Goal: Find specific page/section: Locate a particular part of the current website

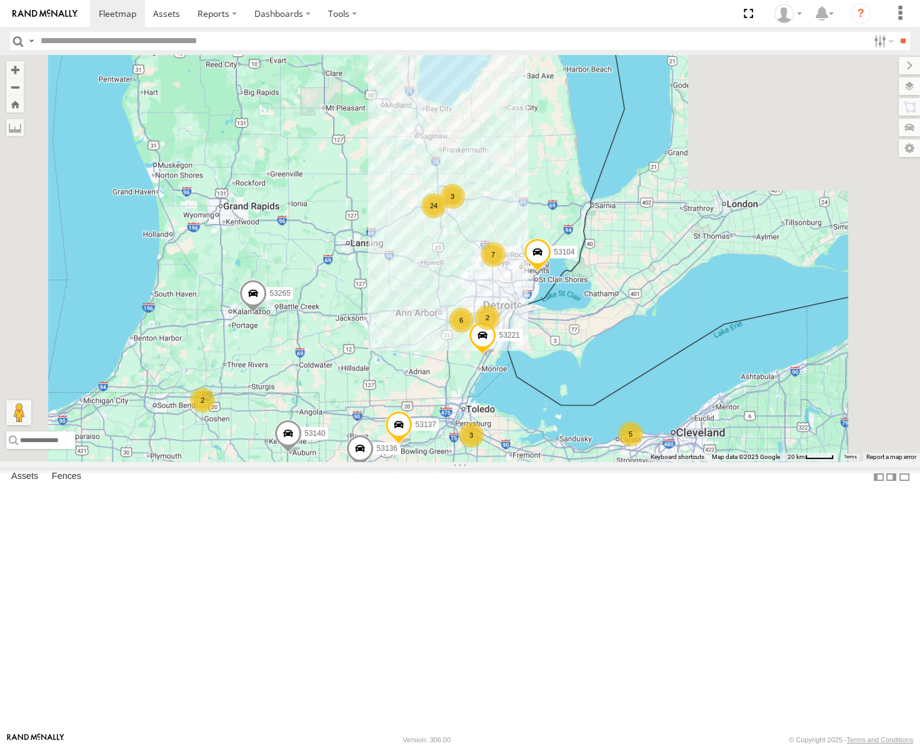
drag, startPoint x: 637, startPoint y: 166, endPoint x: 563, endPoint y: 353, distance: 201.6
click at [560, 356] on div "53217 53253 53265 53248 53136 53218 53271 53151 53203 53104 53244 53278 53137 6…" at bounding box center [460, 258] width 920 height 406
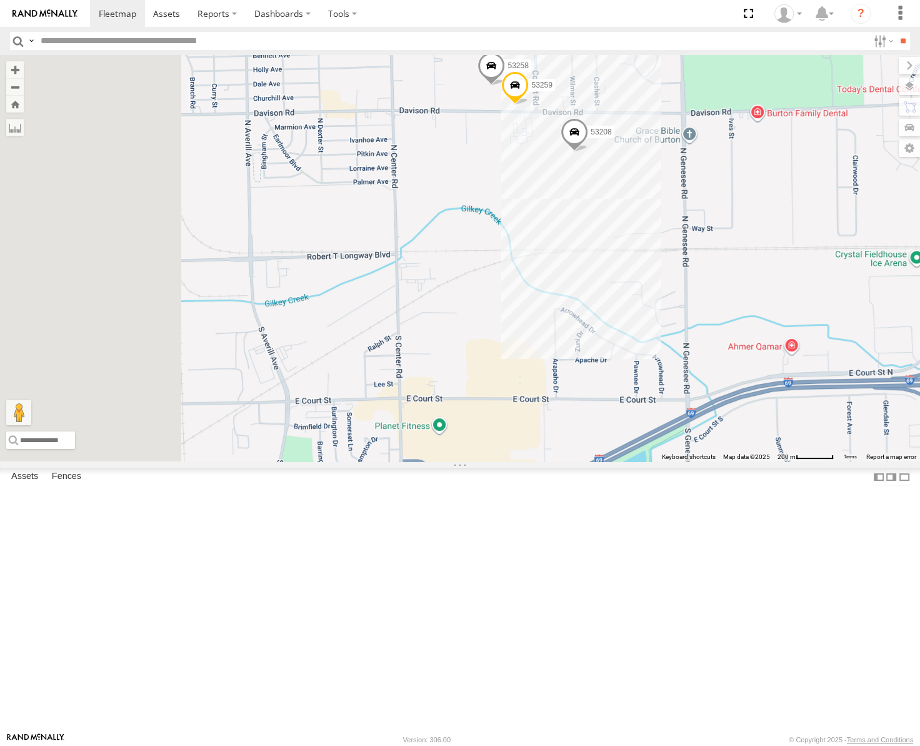
drag, startPoint x: 494, startPoint y: 429, endPoint x: 649, endPoint y: 278, distance: 216.2
click at [656, 280] on div "53217 53253 53265 53248 53136 53218 53271 53151 53203 53104 53244 53278 53137 5…" at bounding box center [460, 258] width 920 height 406
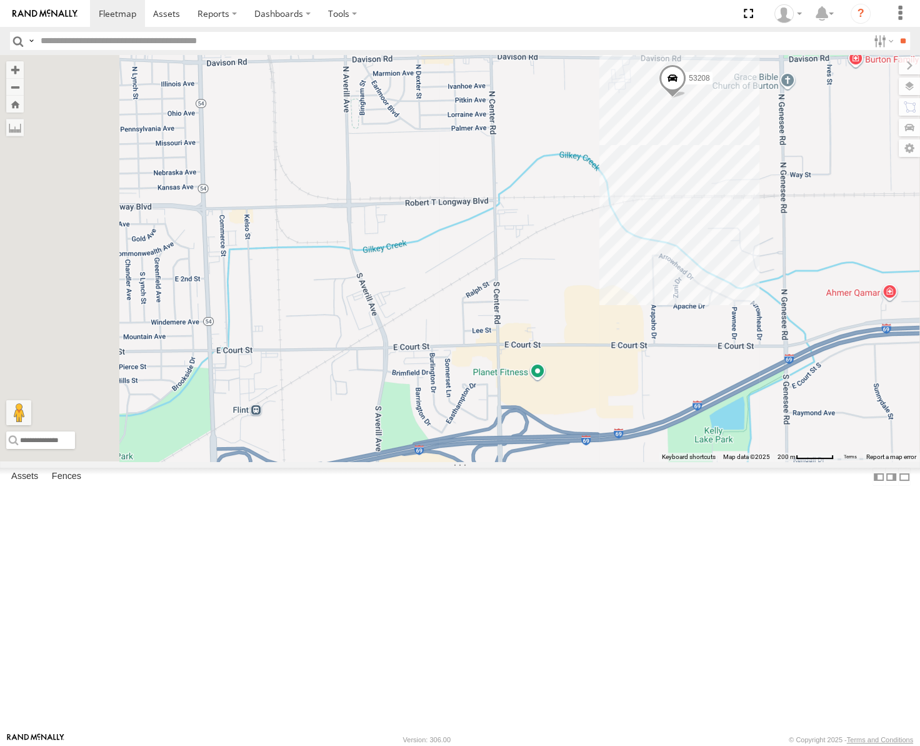
drag, startPoint x: 494, startPoint y: 425, endPoint x: 517, endPoint y: 388, distance: 43.2
click at [510, 403] on div "53217 53253 53265 53248 53136 53218 53271 53151 53203 53104 53244 53278 53137 5…" at bounding box center [460, 258] width 920 height 406
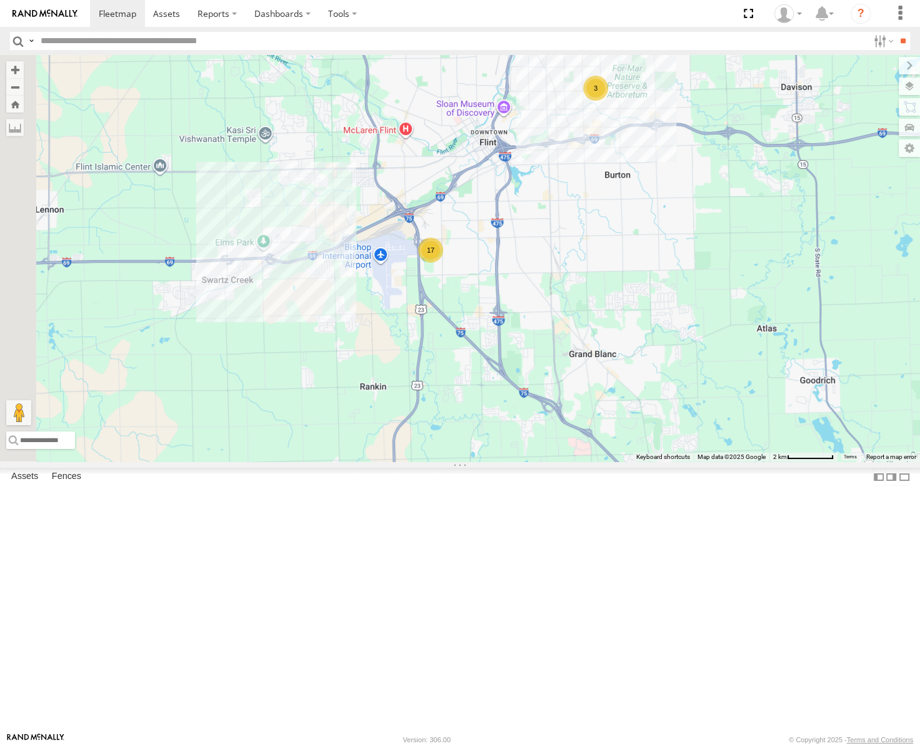
drag, startPoint x: 503, startPoint y: 482, endPoint x: 673, endPoint y: 383, distance: 197.2
click at [673, 383] on div "53217 53253 53265 53248 53136 53218 53271 53151 53203 53104 53244 53278 53137 5…" at bounding box center [460, 258] width 920 height 406
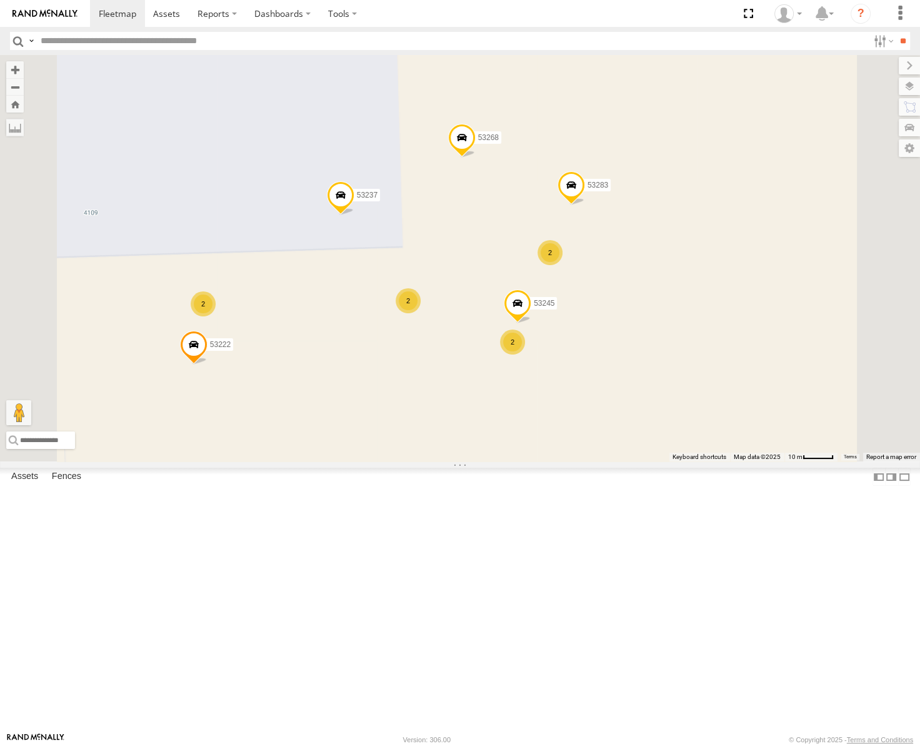
drag, startPoint x: 513, startPoint y: 453, endPoint x: 565, endPoint y: 351, distance: 114.1
click at [594, 338] on div "53217 53253 53265 53248 53136 53218 53271 53151 53203 53104 53244 53278 53137 5…" at bounding box center [460, 258] width 920 height 406
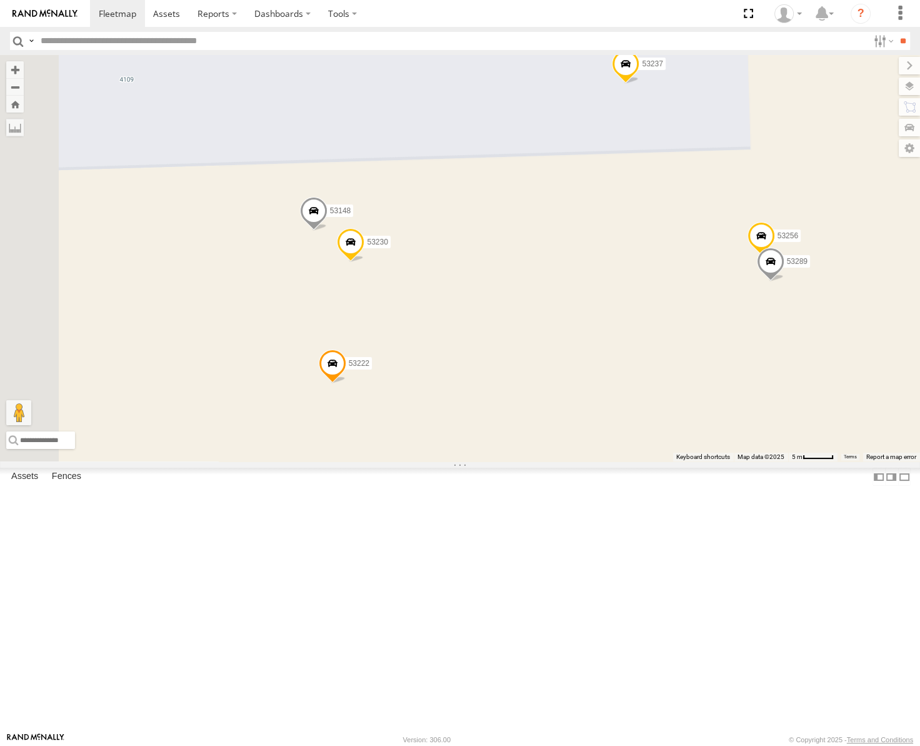
drag, startPoint x: 466, startPoint y: 376, endPoint x: 597, endPoint y: 381, distance: 130.8
click at [597, 381] on div "53217 53253 53265 53248 53136 53218 53271 53151 53203 53104 53244 53278 53137 5…" at bounding box center [460, 258] width 920 height 406
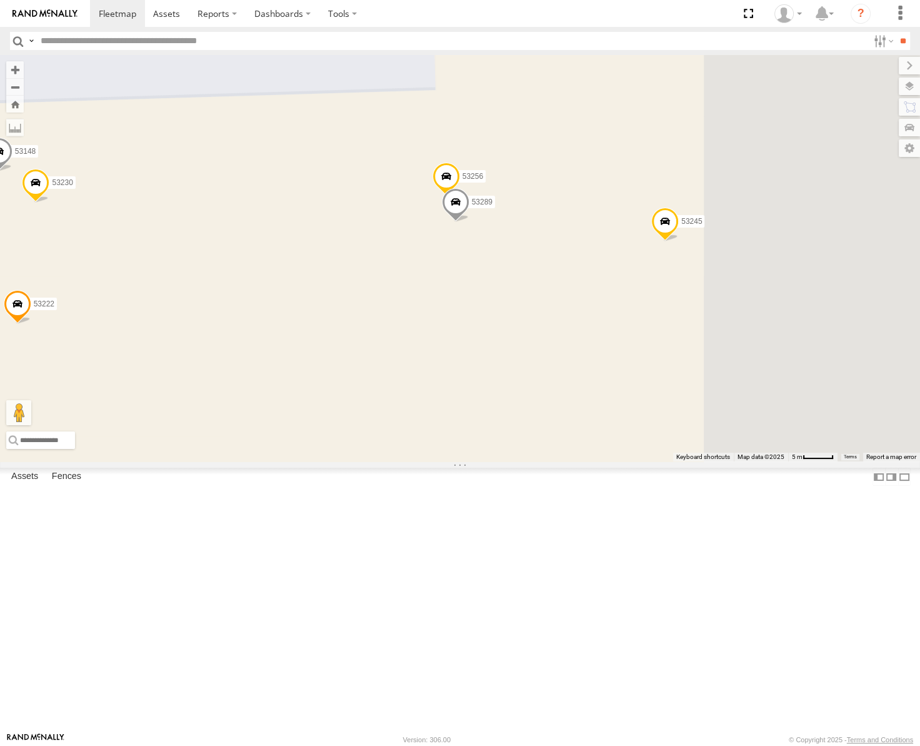
drag, startPoint x: 568, startPoint y: 387, endPoint x: 275, endPoint y: 318, distance: 301.8
click at [275, 320] on main "← Move left → Move right ↑ Move up ↓ Move down + Zoom in - Zoom out Home Jump l…" at bounding box center [460, 393] width 920 height 677
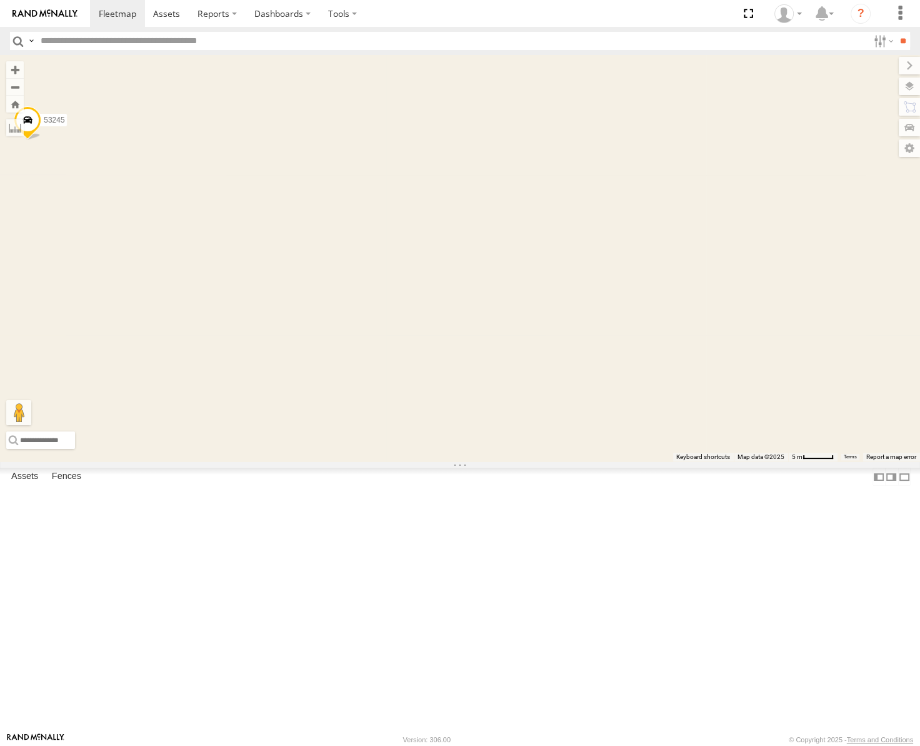
drag, startPoint x: 513, startPoint y: 383, endPoint x: 622, endPoint y: 446, distance: 125.3
click at [622, 446] on div "53217 53253 53265 53248 53136 53218 53271 53151 53203 53104 53244 53278 53137 5…" at bounding box center [460, 258] width 920 height 406
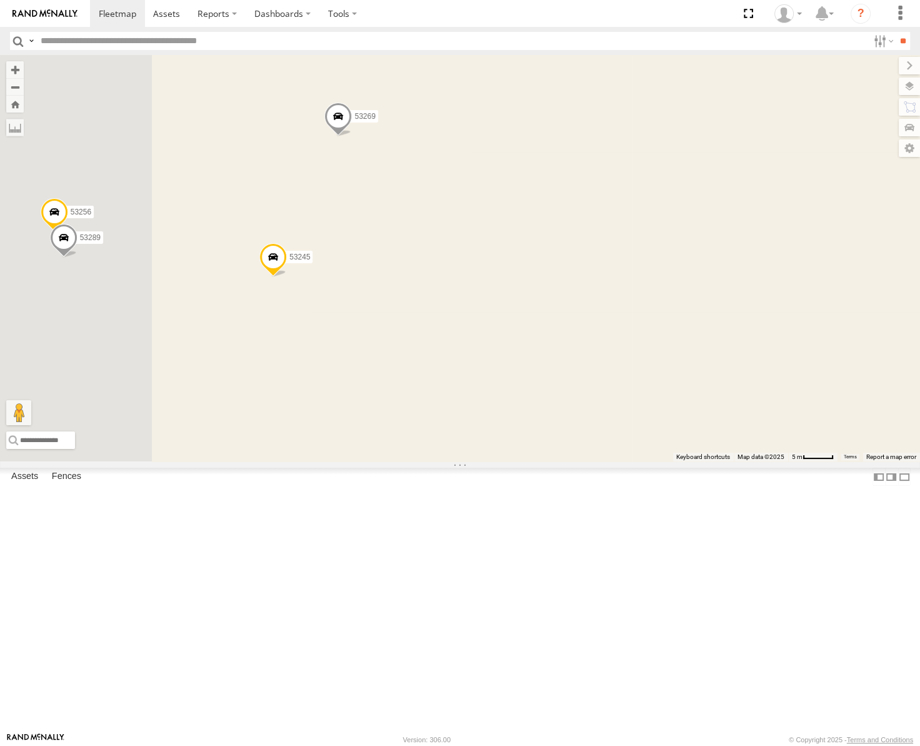
drag, startPoint x: 488, startPoint y: 281, endPoint x: 677, endPoint y: 388, distance: 217.6
click at [677, 388] on div "53217 53253 53265 53248 53136 53218 53271 53151 53203 53104 53244 53278 53137 5…" at bounding box center [460, 258] width 920 height 406
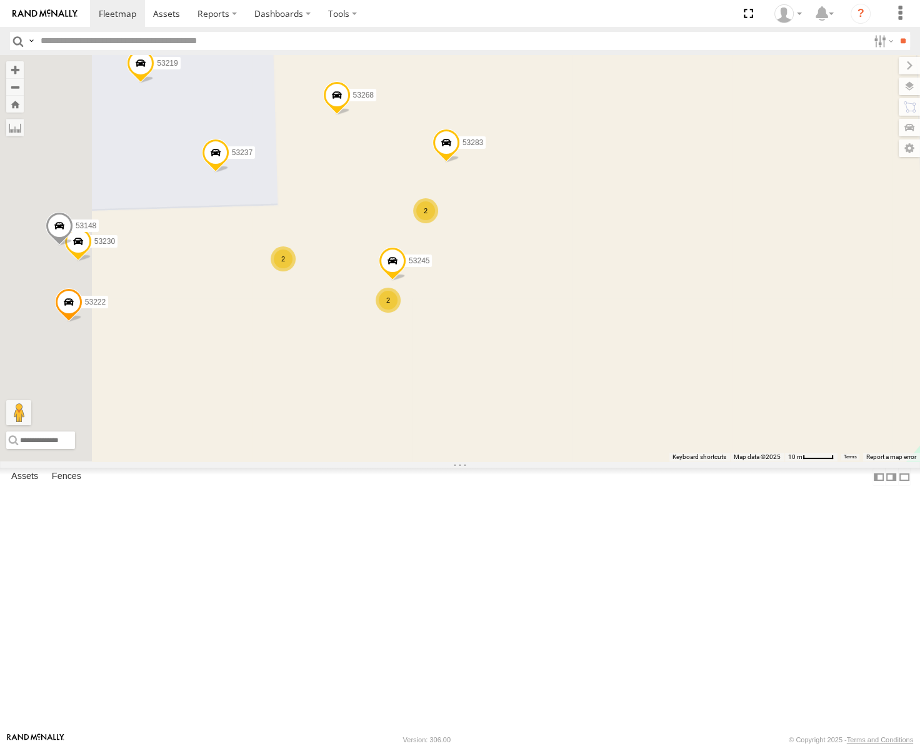
drag, startPoint x: 644, startPoint y: 305, endPoint x: 700, endPoint y: 355, distance: 75.3
click at [700, 355] on div "53217 53253 53265 53248 53136 53218 53271 53151 53203 53104 53244 53278 53137 5…" at bounding box center [460, 258] width 920 height 406
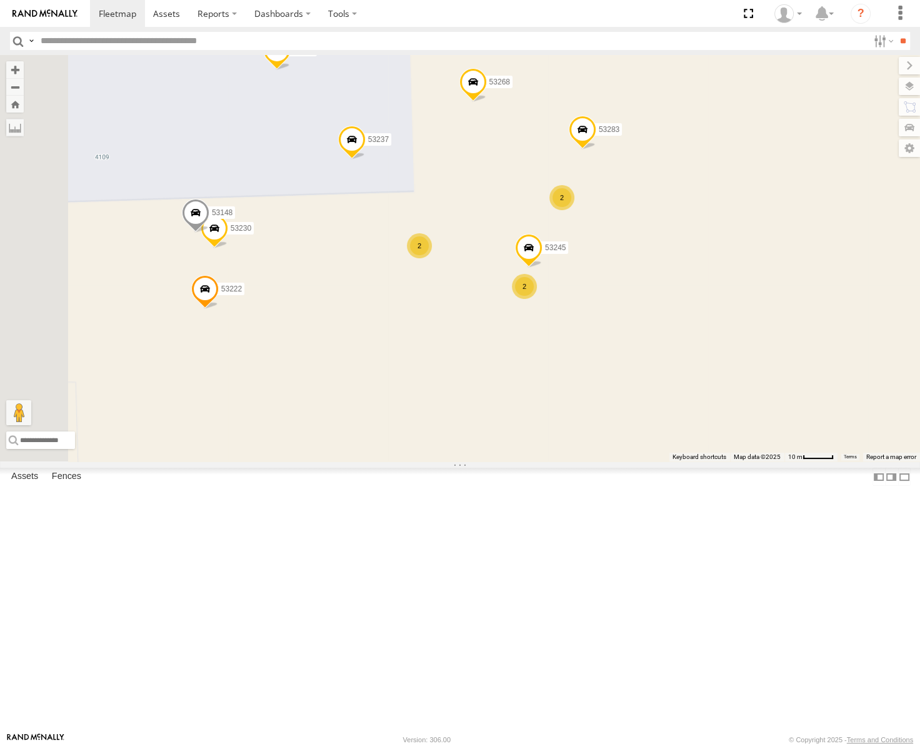
drag, startPoint x: 500, startPoint y: 313, endPoint x: 612, endPoint y: 303, distance: 112.4
click at [612, 303] on div "53217 53253 53265 53248 53136 53218 53271 53151 53203 53104 53244 53278 53137 5…" at bounding box center [460, 258] width 920 height 406
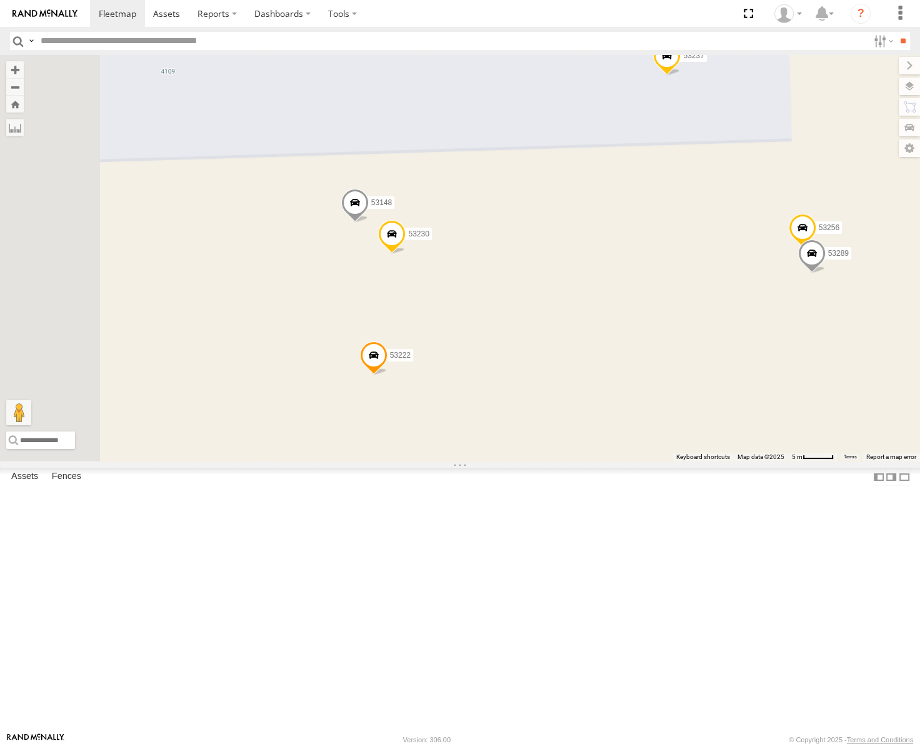
drag, startPoint x: 480, startPoint y: 380, endPoint x: 697, endPoint y: 391, distance: 217.2
click at [697, 391] on div "53217 53253 53265 53248 53136 53218 53271 53151 53203 53104 53244 53278 53137 5…" at bounding box center [460, 258] width 920 height 406
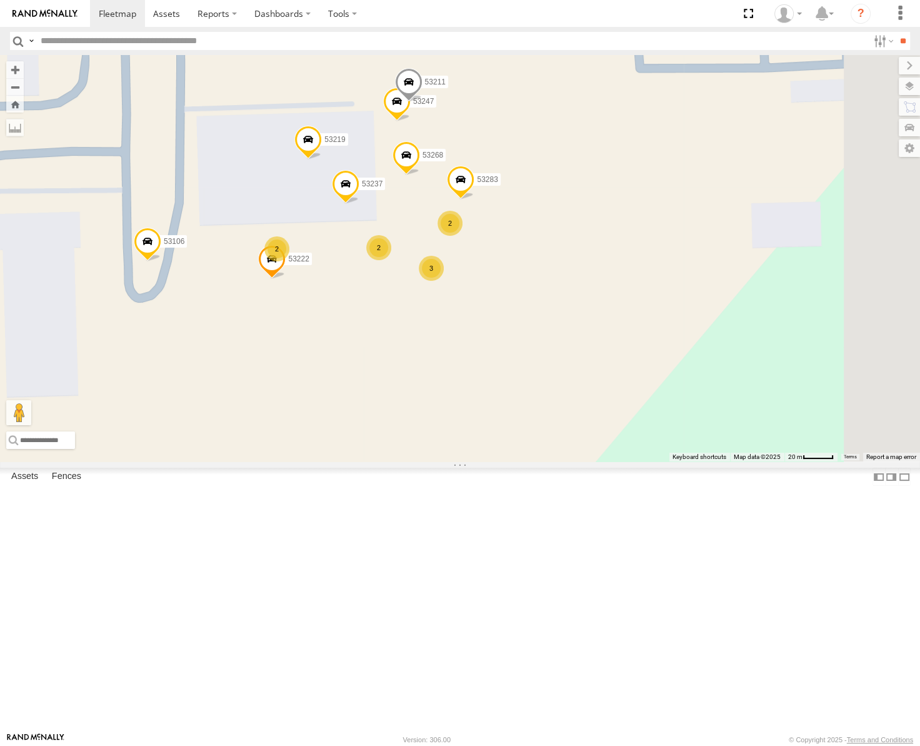
drag, startPoint x: 587, startPoint y: 444, endPoint x: 512, endPoint y: 450, distance: 75.3
click at [518, 451] on div "53217 53253 53265 53248 53136 53218 53271 53151 53203 53104 53244 53278 53137 5…" at bounding box center [460, 258] width 920 height 406
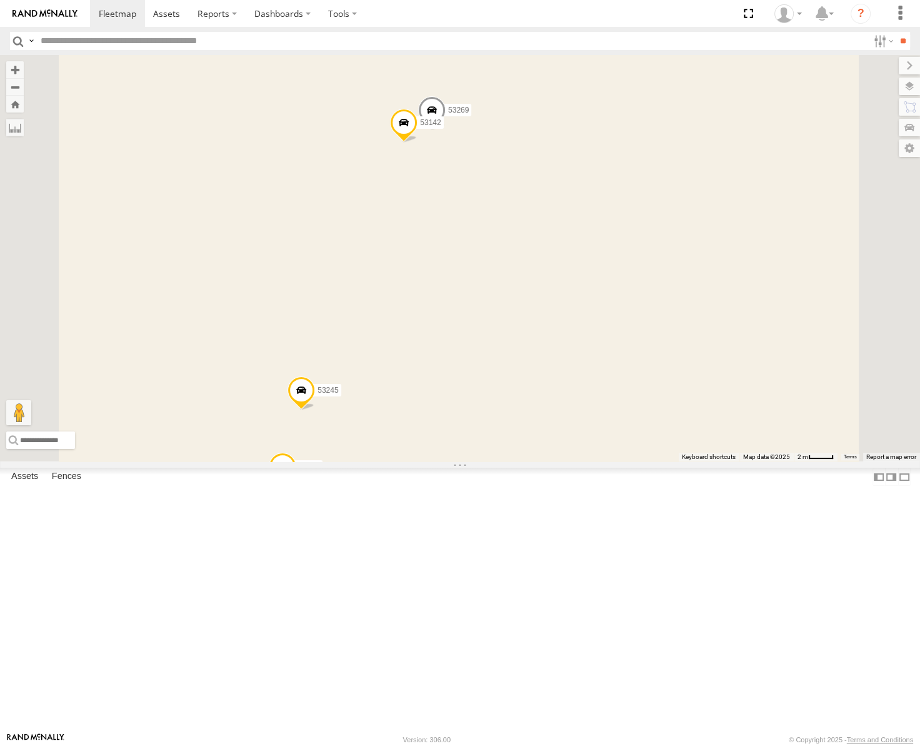
drag, startPoint x: 593, startPoint y: 390, endPoint x: 613, endPoint y: 462, distance: 75.2
click at [613, 461] on div "53217 53253 53265 53248 53136 53218 53271 53151 53203 53104 53244 53278 53137 5…" at bounding box center [460, 258] width 920 height 406
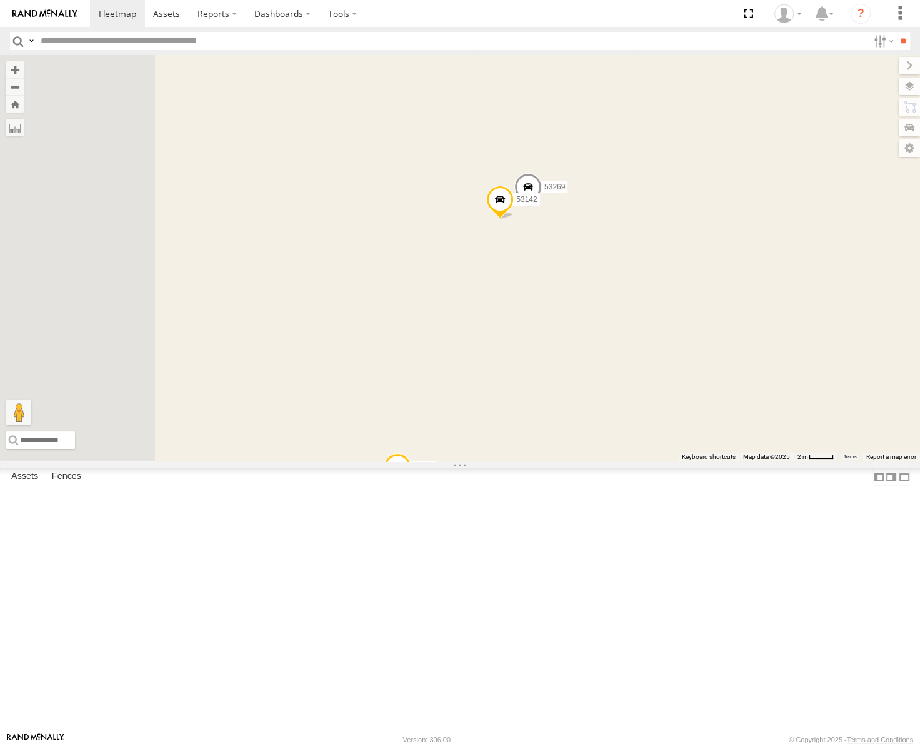
drag, startPoint x: 593, startPoint y: 406, endPoint x: 657, endPoint y: 463, distance: 85.1
click at [657, 461] on div "53217 53253 53265 53248 53136 53218 53271 53151 53203 53104 53244 53278 53137 5…" at bounding box center [460, 258] width 920 height 406
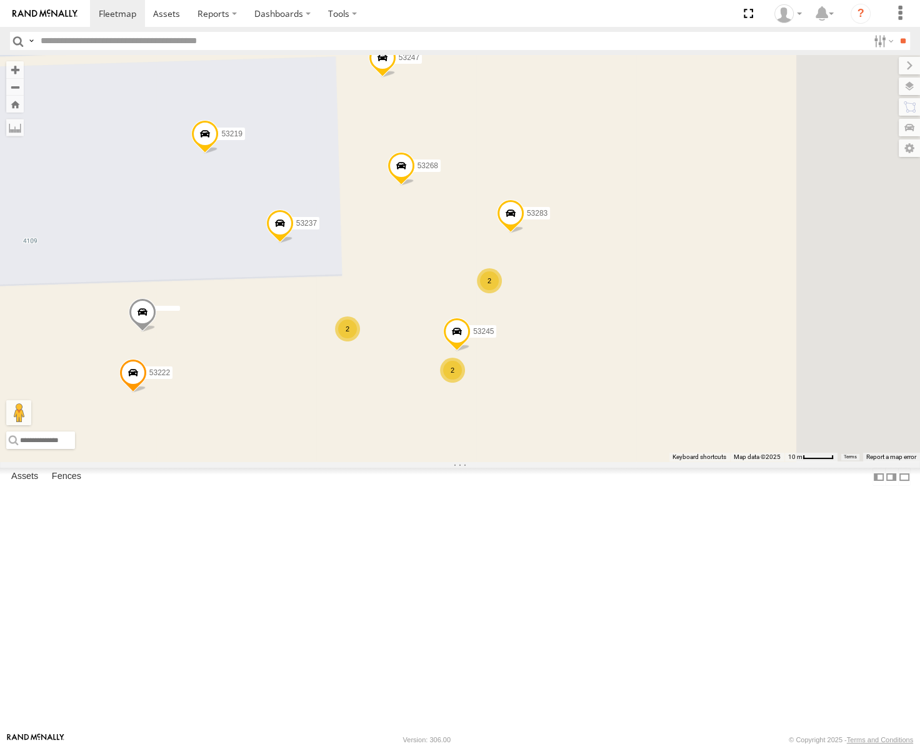
click at [154, 41] on input "text" at bounding box center [452, 41] width 833 height 18
type input "*****"
click at [896, 32] on input "**" at bounding box center [903, 41] width 14 height 18
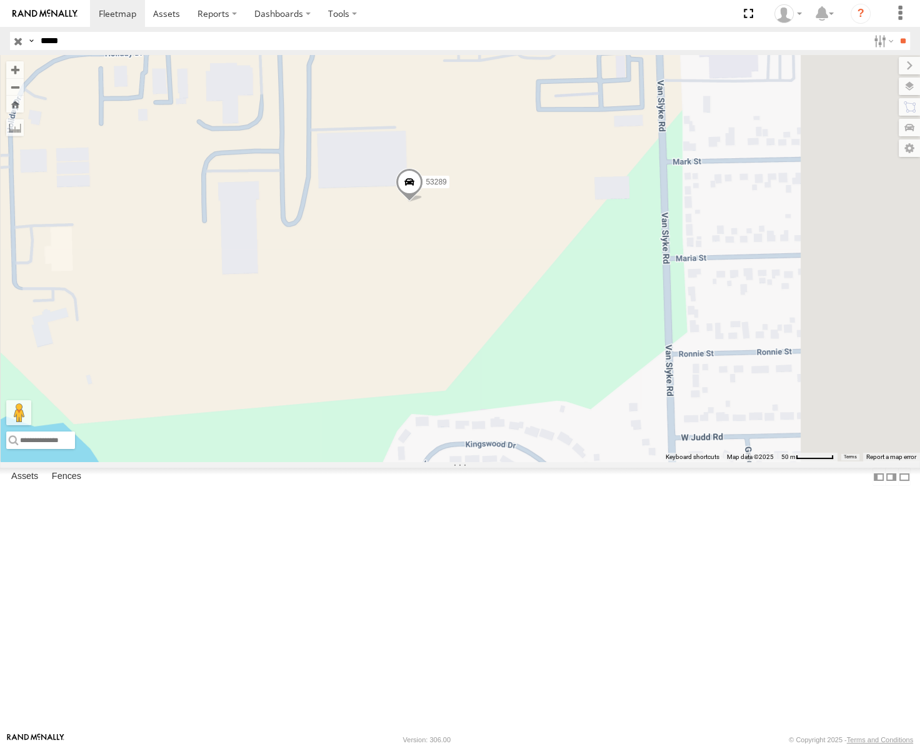
click at [0, 0] on span "Satellite" at bounding box center [0, 0] width 0 height 0
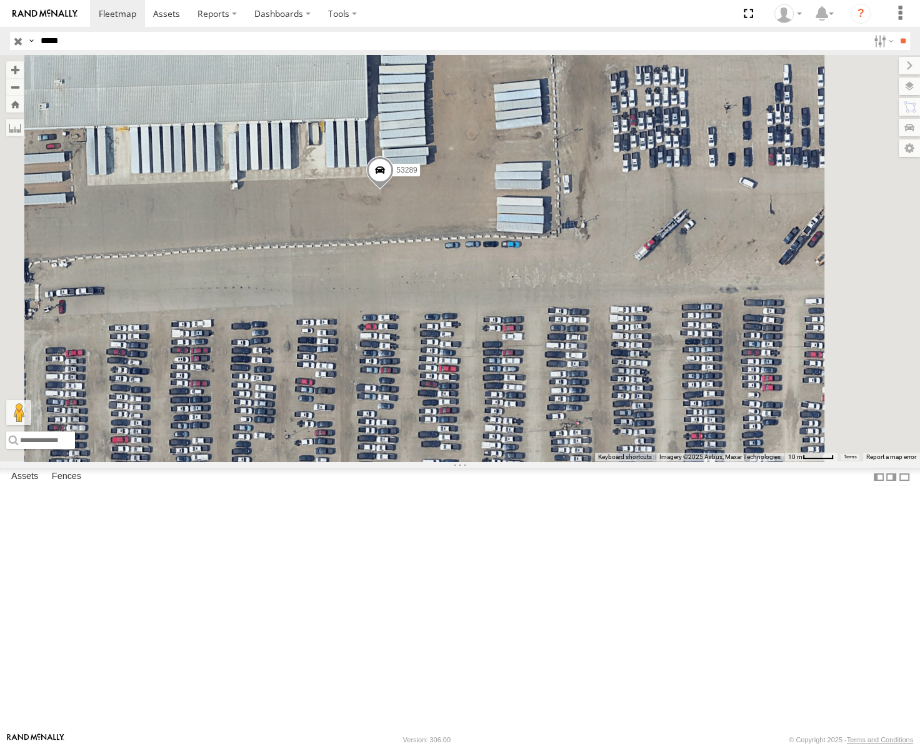
click at [15, 38] on input "button" at bounding box center [18, 41] width 16 height 18
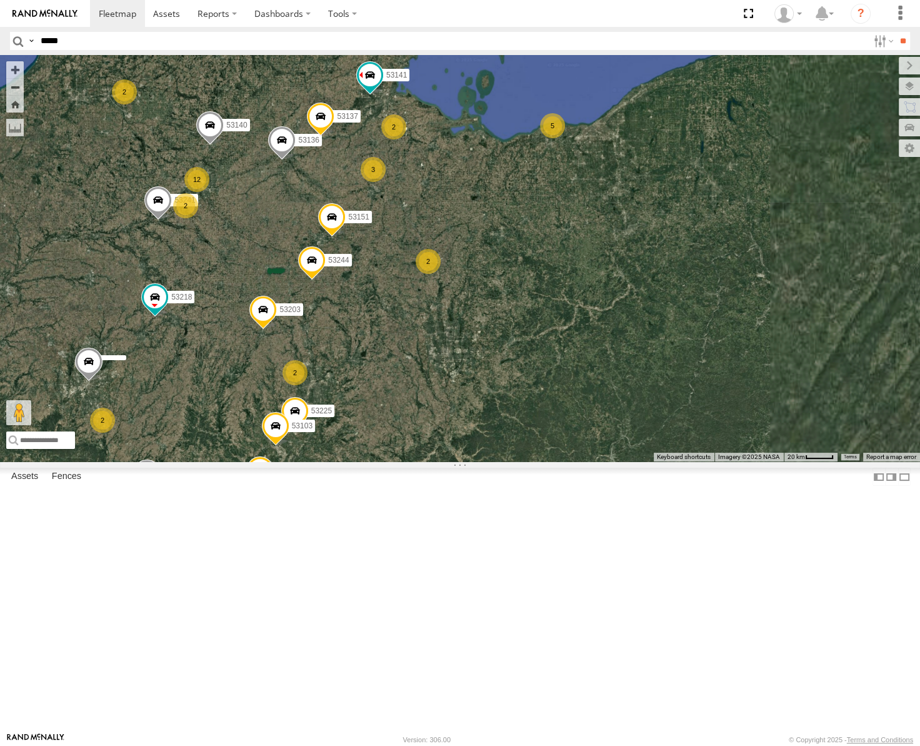
drag, startPoint x: 714, startPoint y: 229, endPoint x: 543, endPoint y: 291, distance: 181.6
click at [546, 292] on div "53217 53253 53218 53265 53248 53136 53271 53151 53203 53104 53244 53278 53137 5…" at bounding box center [460, 258] width 920 height 406
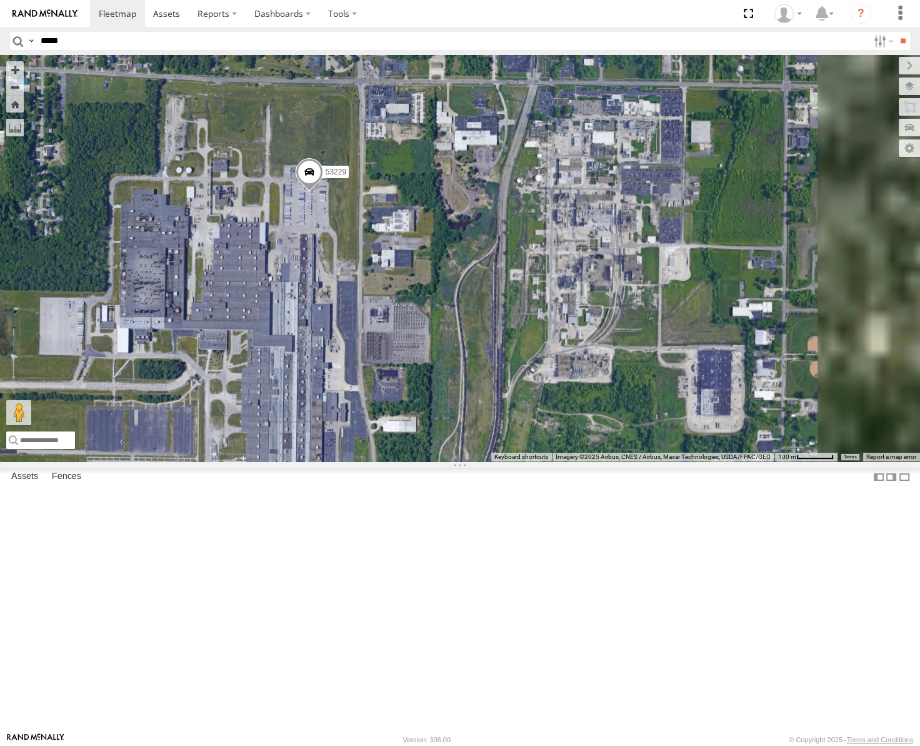
drag, startPoint x: 489, startPoint y: 436, endPoint x: 555, endPoint y: 306, distance: 145.7
click at [555, 307] on div "53217 53253 53218 53265 53248 53136 53271 53151 53203 53104 53244 53278 53137 5…" at bounding box center [460, 258] width 920 height 406
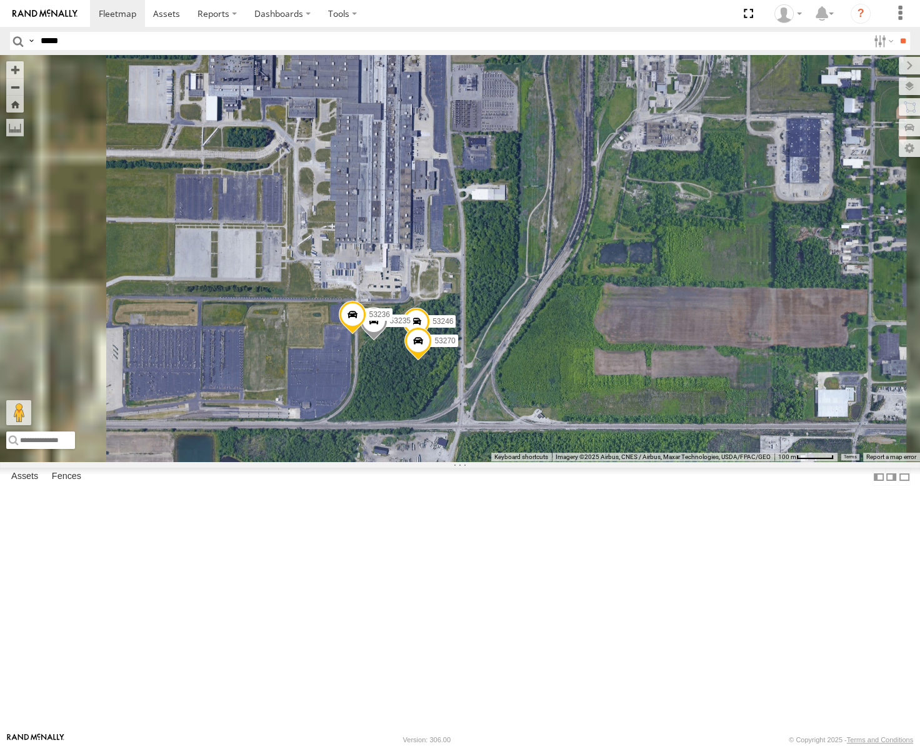
drag, startPoint x: 568, startPoint y: 353, endPoint x: 569, endPoint y: 298, distance: 55.0
click at [569, 299] on div "53217 53253 53218 53265 53248 53136 53271 53151 53203 53104 53244 53278 53137 5…" at bounding box center [460, 258] width 920 height 406
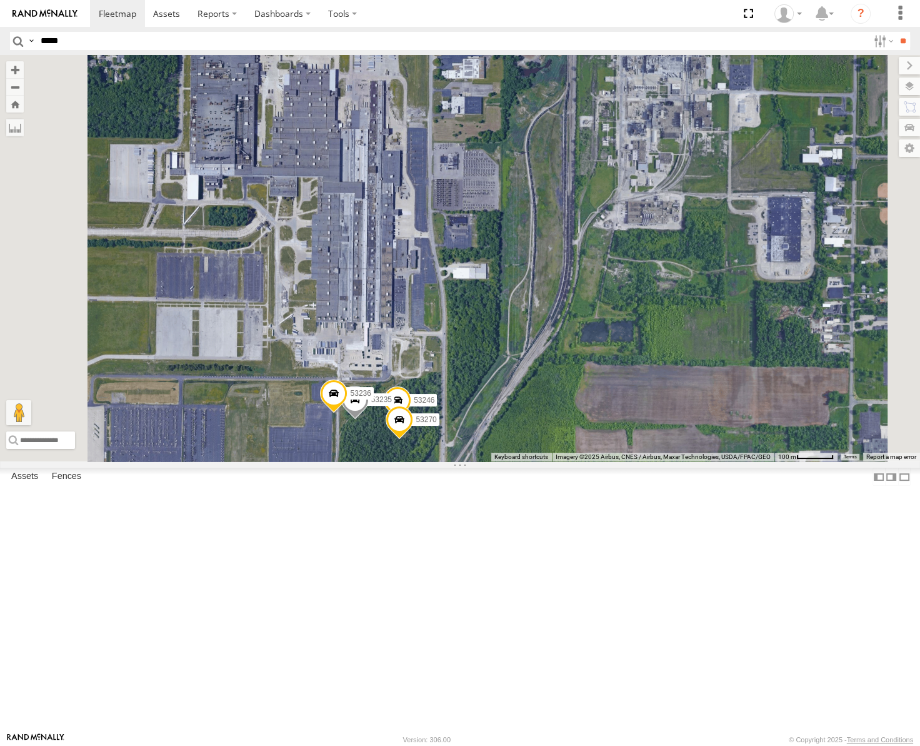
drag, startPoint x: 562, startPoint y: 302, endPoint x: 559, endPoint y: 353, distance: 51.3
click at [561, 353] on div "53217 53253 53218 53265 53248 53136 53271 53151 53203 53104 53244 53278 53137 5…" at bounding box center [460, 258] width 920 height 406
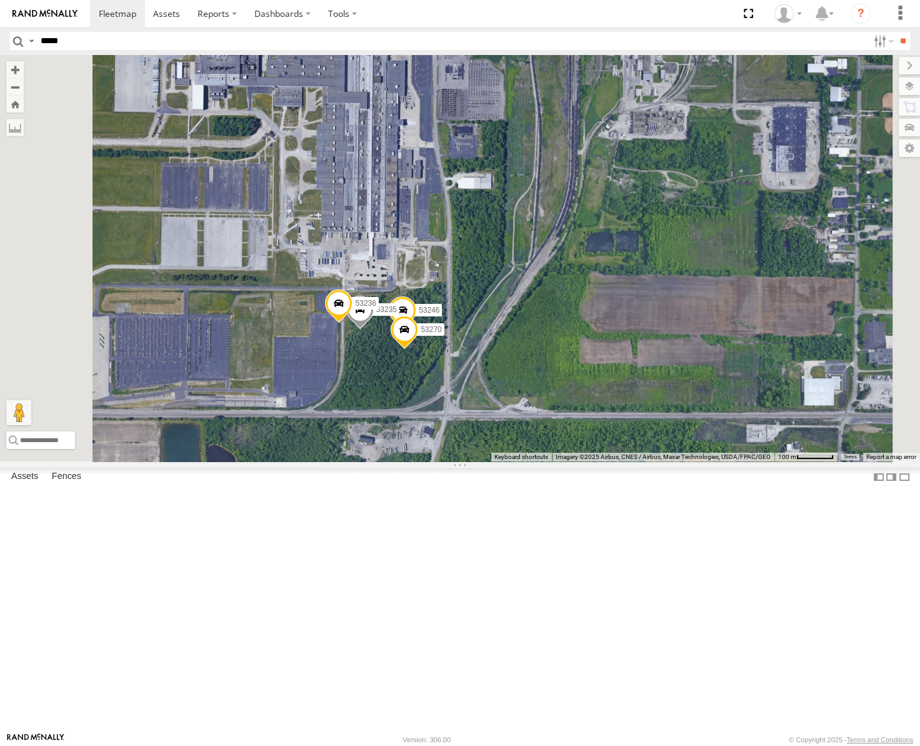
drag, startPoint x: 583, startPoint y: 376, endPoint x: 587, endPoint y: 275, distance: 102.0
click at [588, 276] on div "53217 53253 53218 53265 53248 53136 53271 53151 53203 53104 53244 53278 53137 5…" at bounding box center [460, 258] width 920 height 406
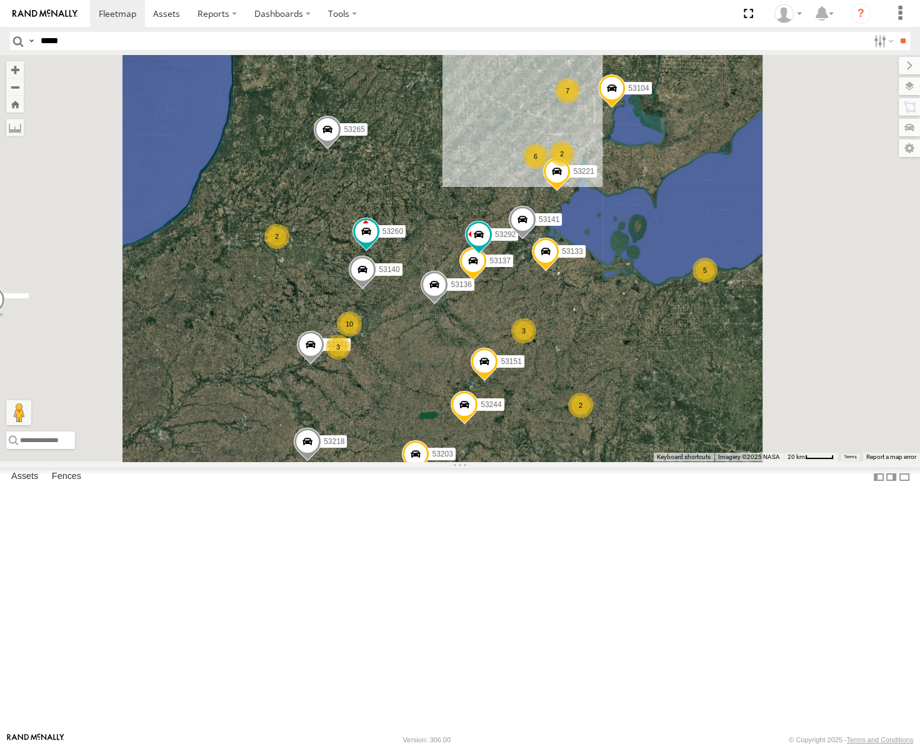
drag, startPoint x: 640, startPoint y: 253, endPoint x: 626, endPoint y: 371, distance: 119.0
click at [626, 371] on div "53217 53253 53218 53265 53248 53136 53271 53151 53203 53104 53244 53260 53241 6…" at bounding box center [460, 258] width 920 height 406
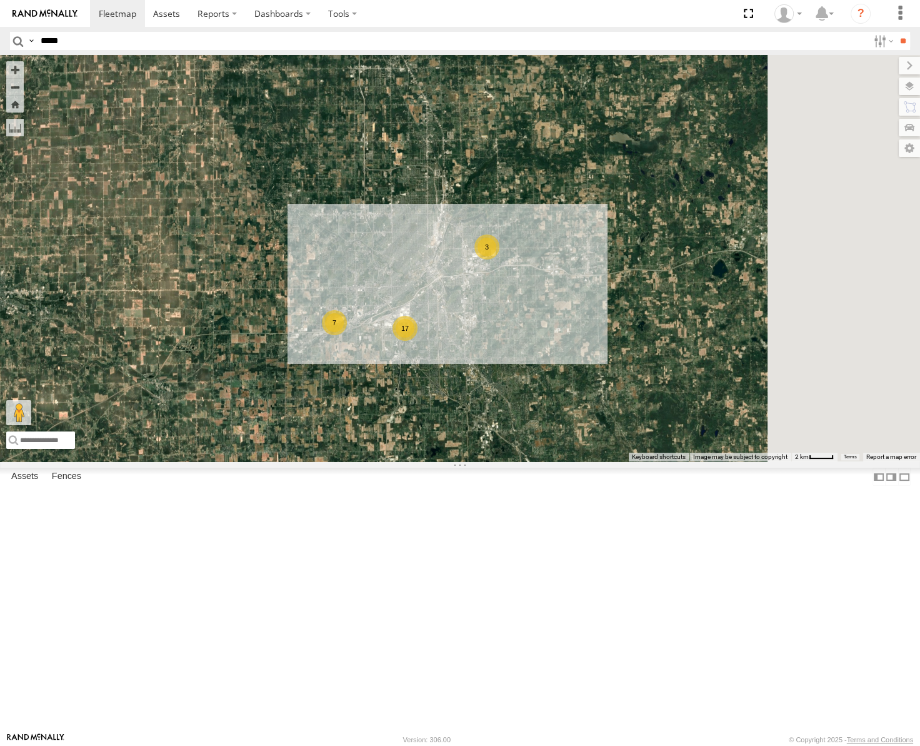
drag, startPoint x: 628, startPoint y: 232, endPoint x: 577, endPoint y: 380, distance: 156.4
click at [573, 399] on div "53217 53253 53218 53265 53248 53136 53271 53151 53203 53104 53244 53260 53241 5…" at bounding box center [460, 258] width 920 height 406
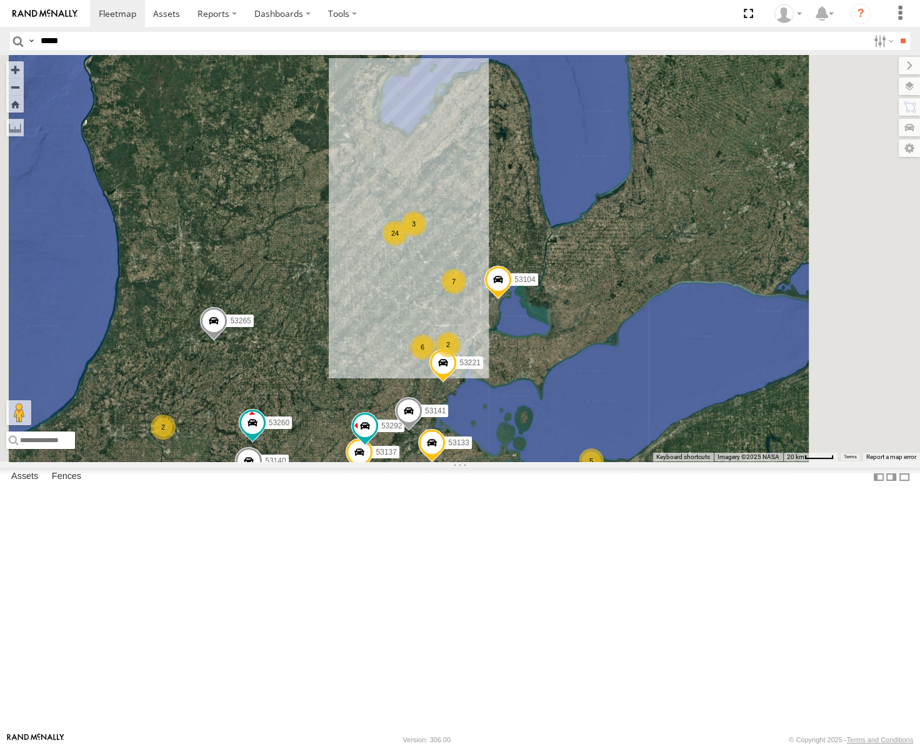
drag, startPoint x: 625, startPoint y: 271, endPoint x: 593, endPoint y: 248, distance: 38.5
click at [593, 248] on div "53217 53253 53218 53265 53248 53136 53271 53151 53203 53104 53244 53260 53241 5…" at bounding box center [460, 258] width 920 height 406
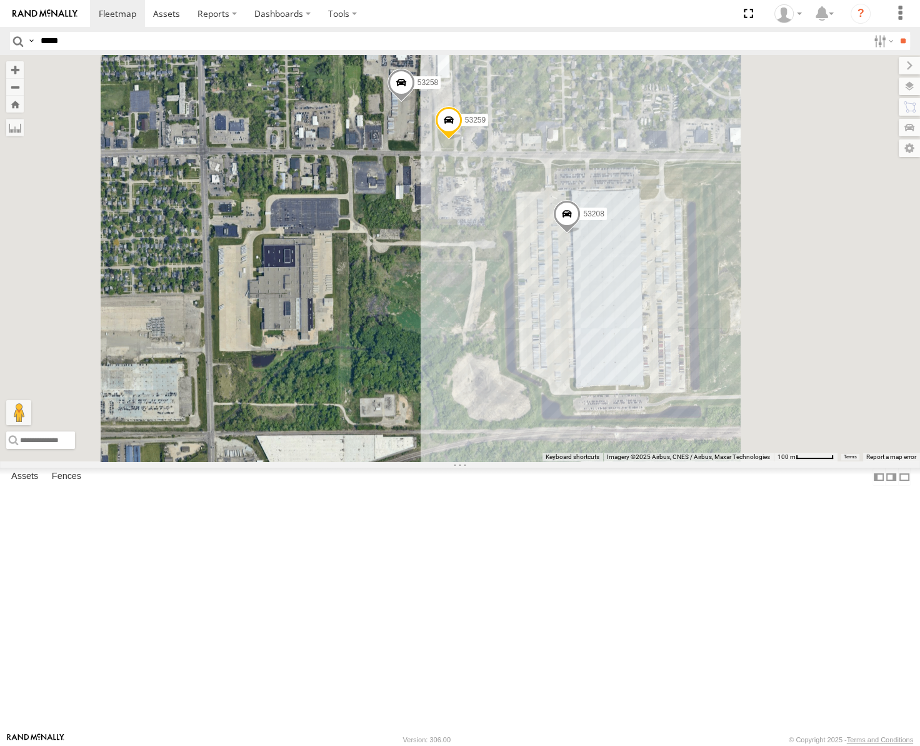
drag, startPoint x: 659, startPoint y: 410, endPoint x: 707, endPoint y: 316, distance: 105.2
click at [606, 338] on div "53217 53253 53218 53265 53248 53136 53271 53151 53203 53104 53244 53260 53241 5…" at bounding box center [460, 258] width 920 height 406
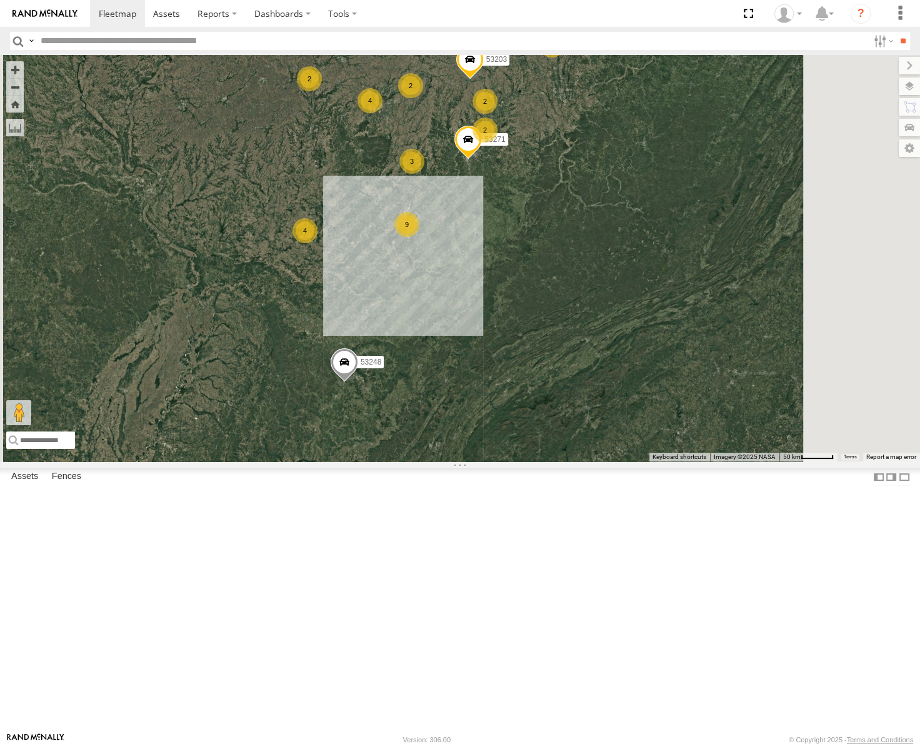
drag, startPoint x: 733, startPoint y: 226, endPoint x: 732, endPoint y: 345, distance: 118.8
click at [735, 343] on div "53217 53253 53278 53248 10 12 4 53271 9 3 2 4 2 4 2 5 53151 53203 53145 2 2 2 5…" at bounding box center [460, 258] width 920 height 406
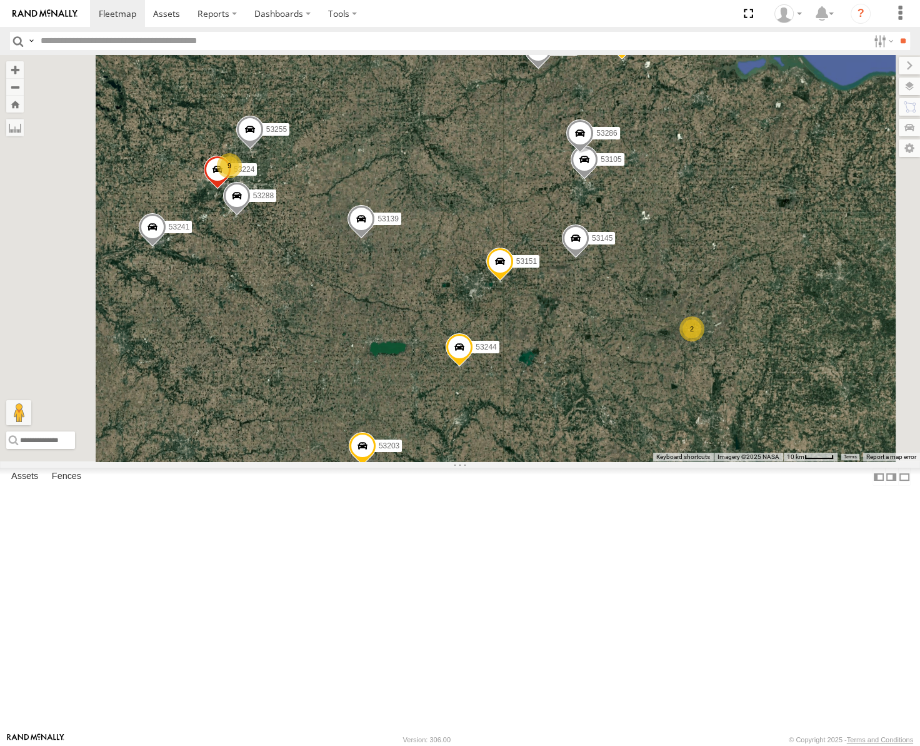
drag, startPoint x: 625, startPoint y: 318, endPoint x: 655, endPoint y: 293, distance: 38.7
click at [655, 293] on div "53217 53253 53278 53248 53271 53151 53203 53145 53139 53244 53260 53265 53241 5…" at bounding box center [460, 258] width 920 height 406
drag, startPoint x: 666, startPoint y: 346, endPoint x: 702, endPoint y: 263, distance: 90.7
click at [686, 291] on div "53217 53253 53278 53248 53271 53151 53203 53145 53139 53244 53260 53265 53241 5…" at bounding box center [460, 258] width 920 height 406
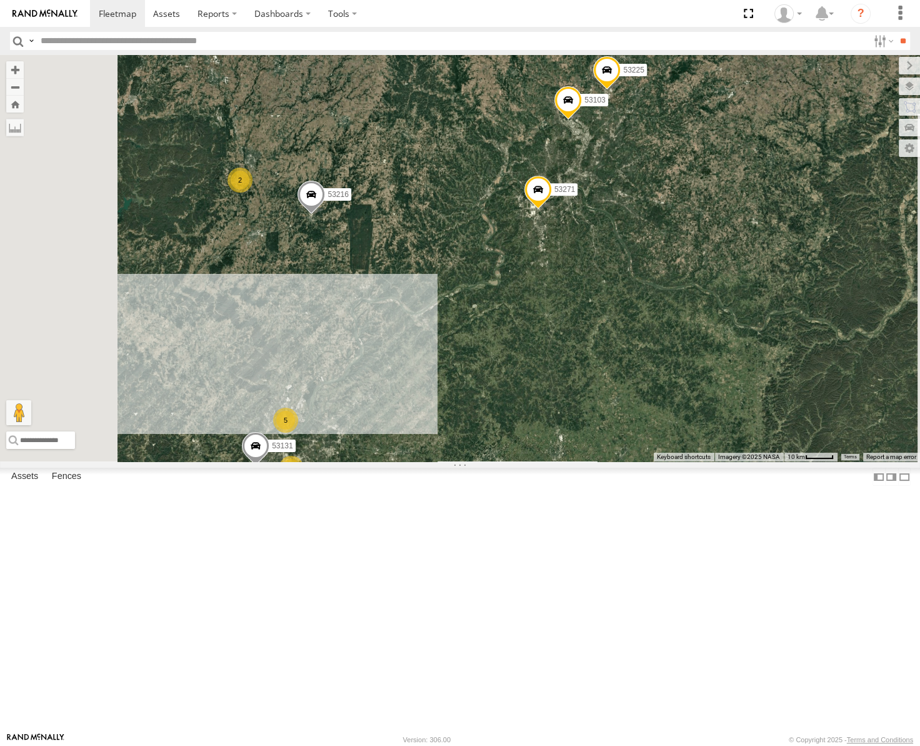
drag, startPoint x: 722, startPoint y: 596, endPoint x: 817, endPoint y: 414, distance: 205.3
click at [817, 414] on div "53217 53253 53278 53248 53271 53151 53203 53145 53139 53244 53260 53265 53241 5…" at bounding box center [460, 258] width 920 height 406
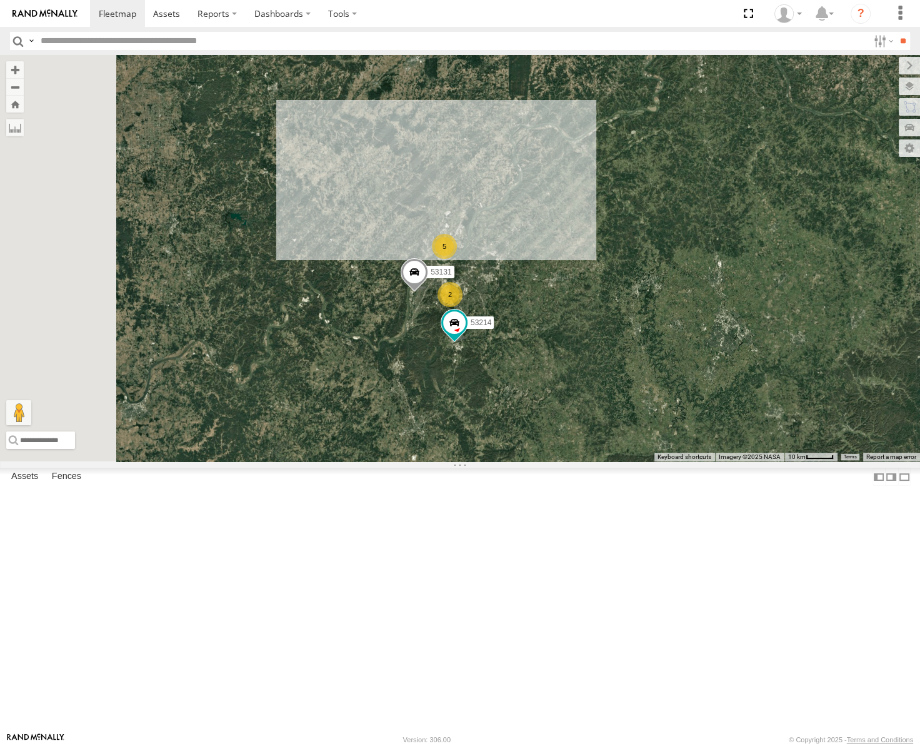
drag, startPoint x: 684, startPoint y: 481, endPoint x: 708, endPoint y: 479, distance: 23.8
click at [708, 461] on div "53217 53253 53278 53248 53271 53151 53203 53145 53139 53244 53260 53265 53241 5…" at bounding box center [460, 258] width 920 height 406
